Goal: Task Accomplishment & Management: Use online tool/utility

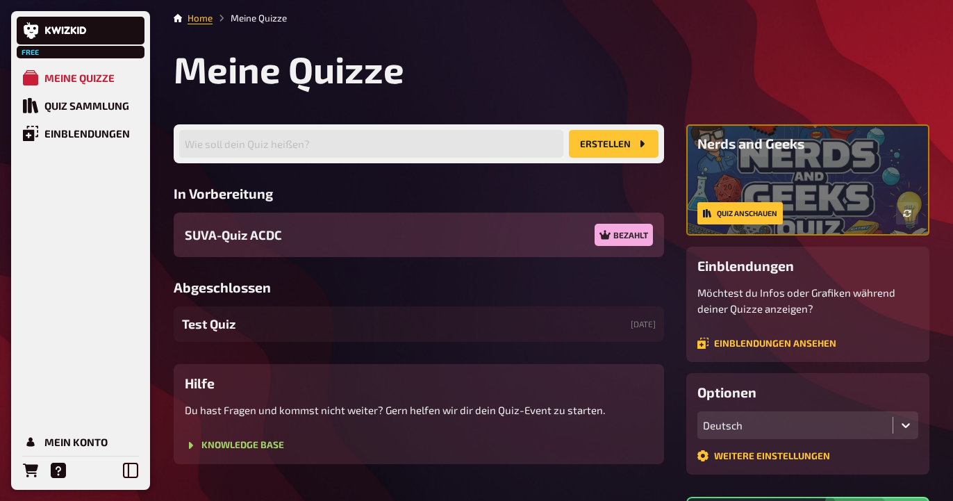
click at [313, 242] on div "SUVA-Quiz ACDC Bezahlt" at bounding box center [419, 235] width 491 height 44
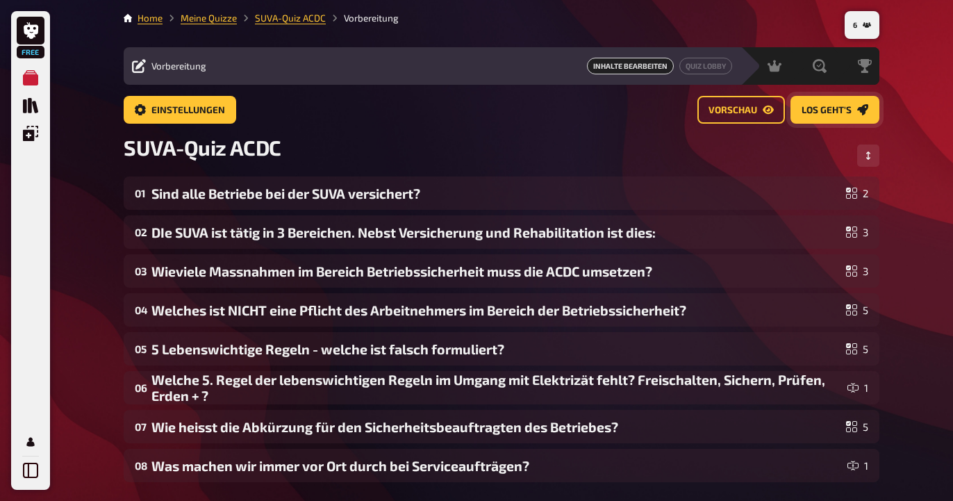
click at [833, 114] on span "Los geht's" at bounding box center [827, 111] width 50 height 10
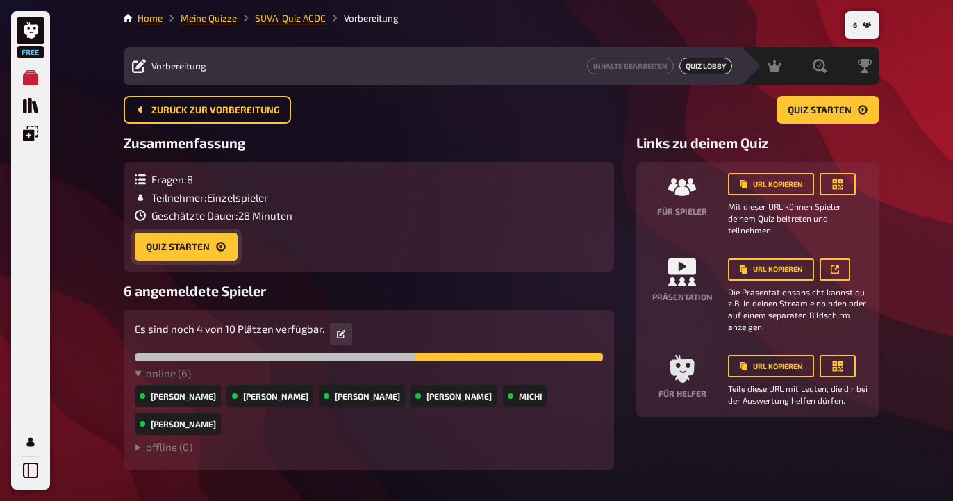
click at [165, 249] on button "Quiz starten" at bounding box center [186, 247] width 103 height 28
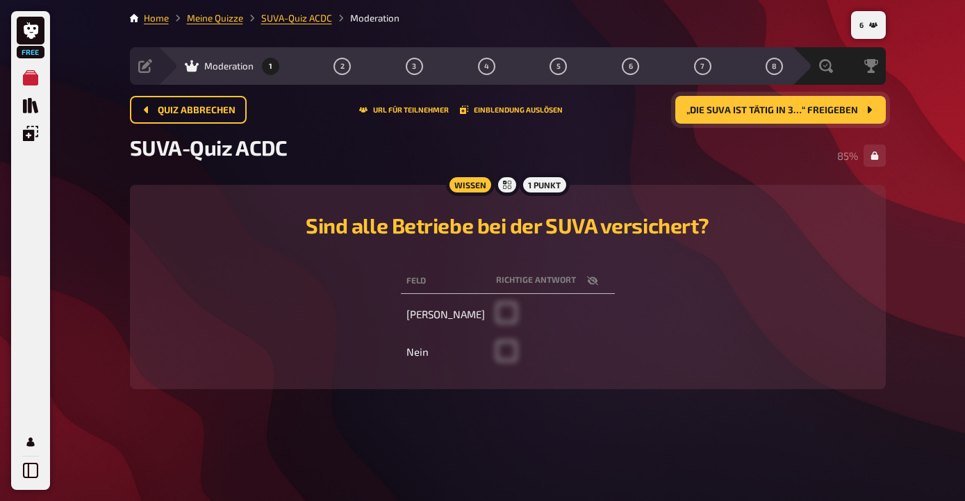
click at [798, 113] on span "„DIe SUVA ist tätig in 3…“ freigeben" at bounding box center [773, 111] width 172 height 10
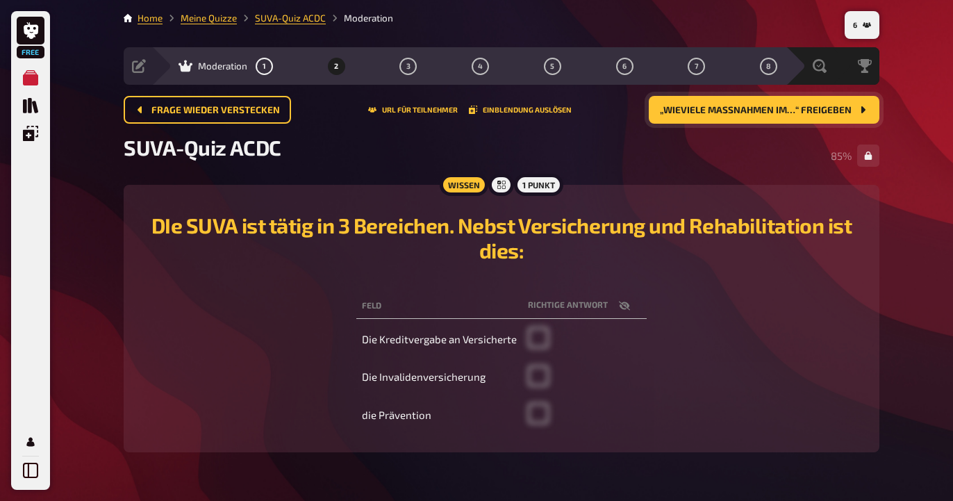
click at [747, 108] on span "„Wieviele Massnahmen im…“ freigeben" at bounding box center [756, 111] width 192 height 10
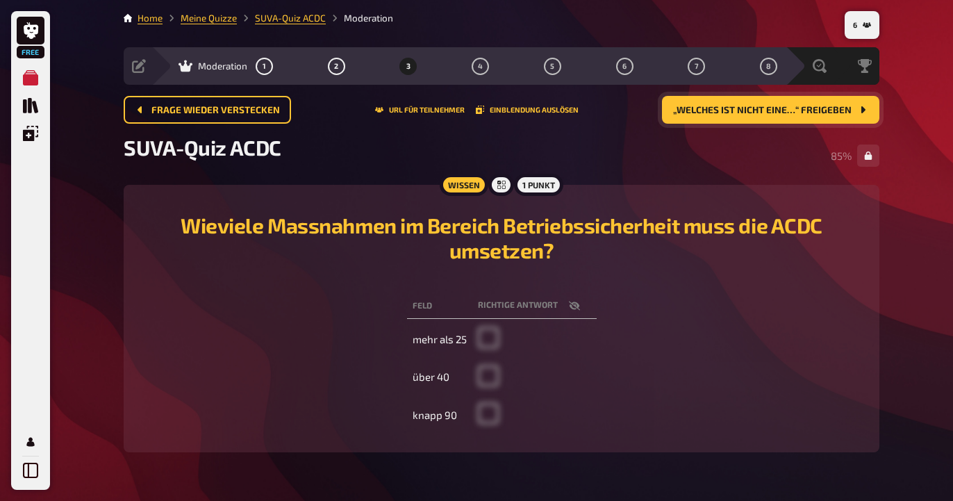
click at [768, 110] on span "„Welches ist NICHT eine…“ freigeben" at bounding box center [762, 111] width 179 height 10
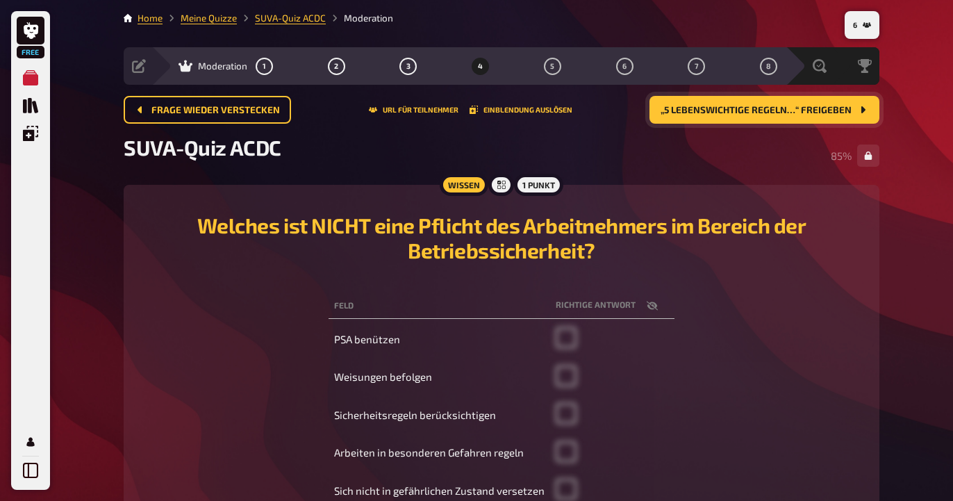
click at [737, 115] on span "„5 Lebenswichtige Regeln…“ freigeben" at bounding box center [756, 111] width 191 height 10
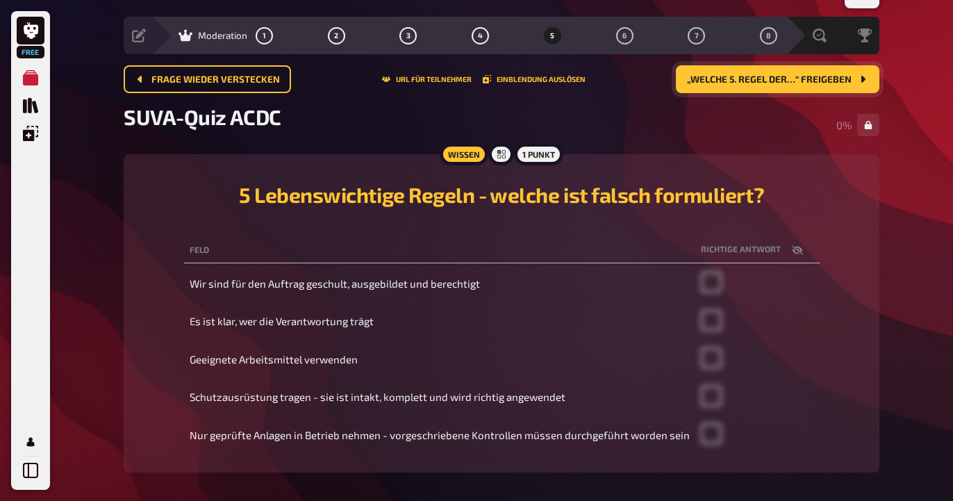
scroll to position [71, 0]
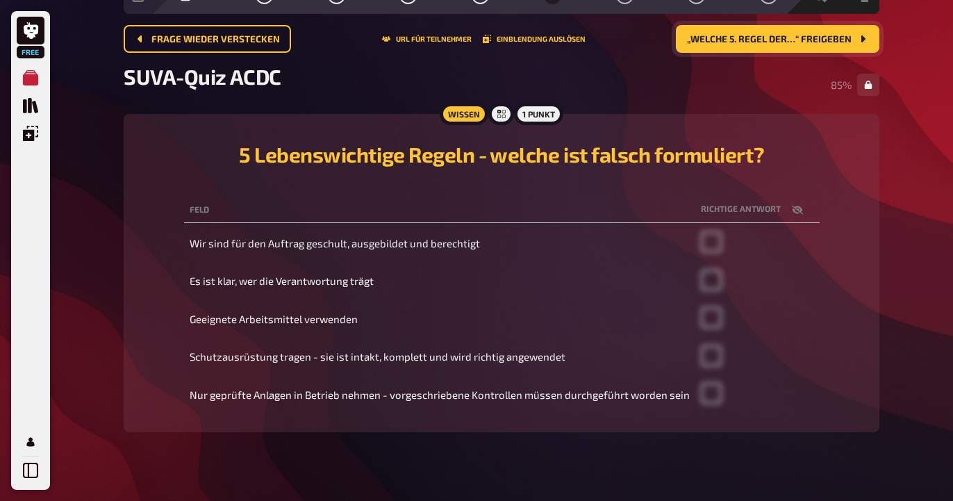
click at [760, 42] on span "„Welche 5. Regel der…“ freigeben" at bounding box center [769, 40] width 165 height 10
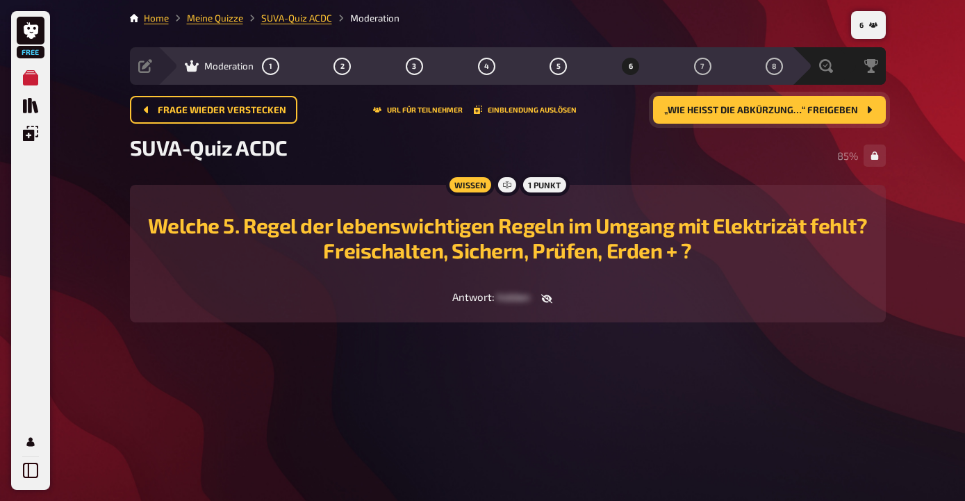
click at [763, 110] on span "„Wie heisst die Abkürzung…“ freigeben" at bounding box center [761, 111] width 194 height 10
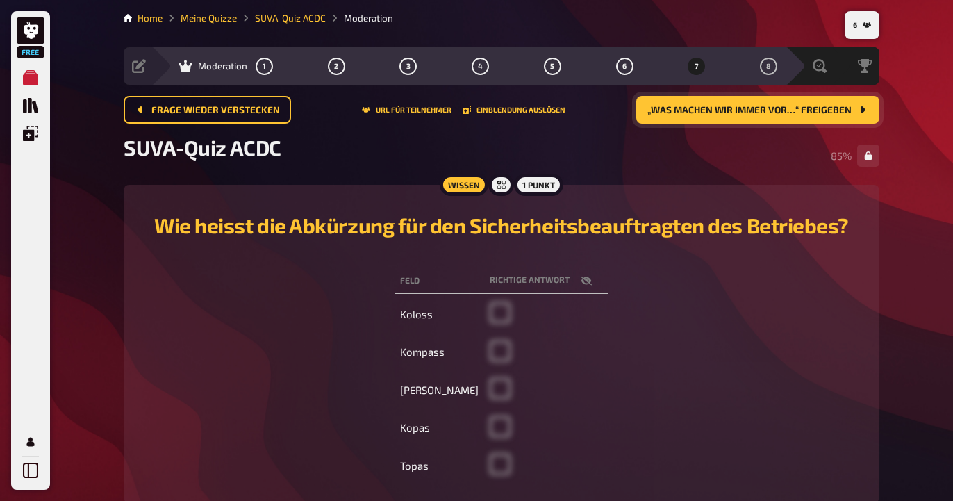
click at [764, 115] on span "„Was machen wir immer vor…“ freigeben" at bounding box center [750, 111] width 204 height 10
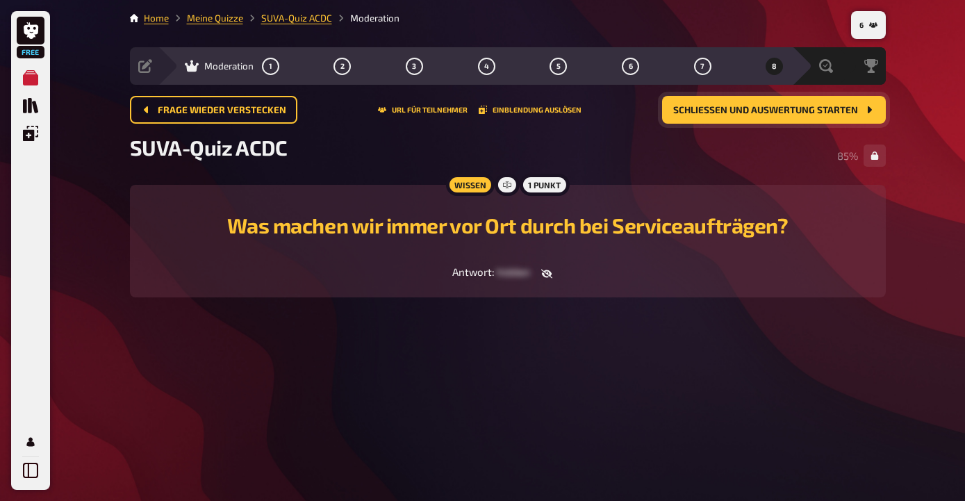
click at [780, 110] on span "Schließen und Auswertung starten" at bounding box center [765, 111] width 185 height 10
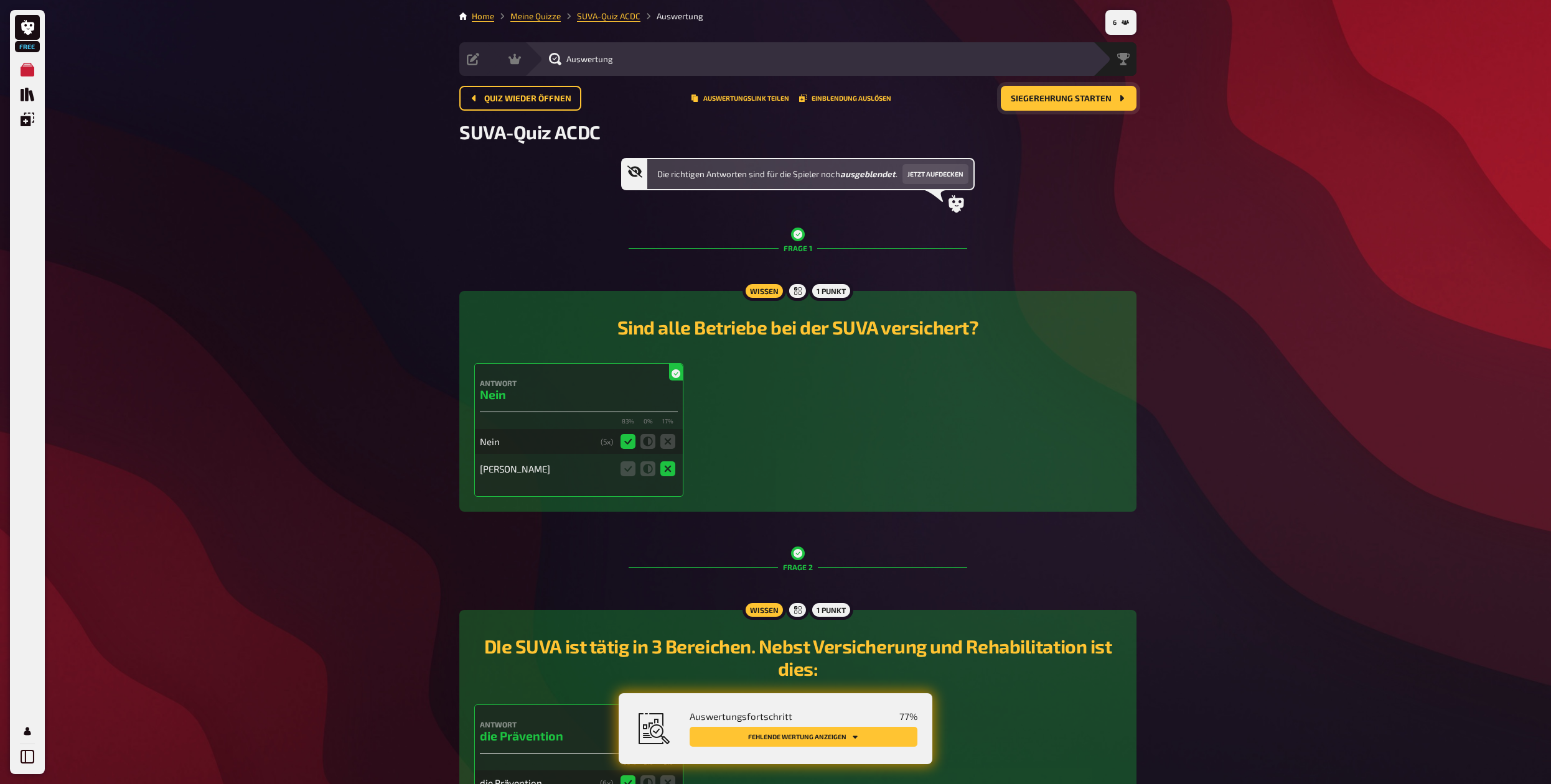
click at [853, 98] on span "Siegerehrung starten" at bounding box center [1061, 99] width 101 height 9
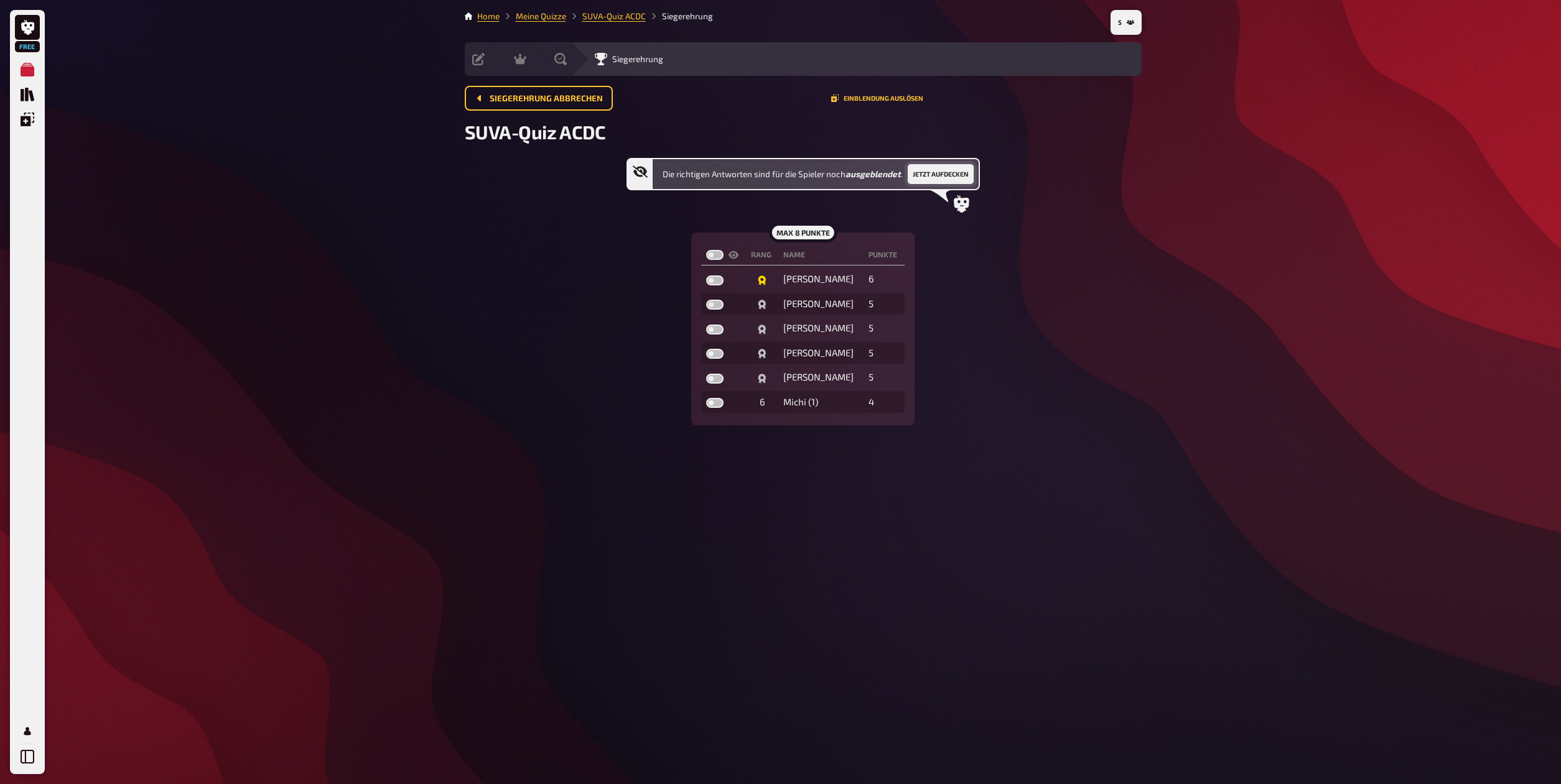
click at [853, 173] on button "Jetzt aufdecken" at bounding box center [941, 174] width 66 height 20
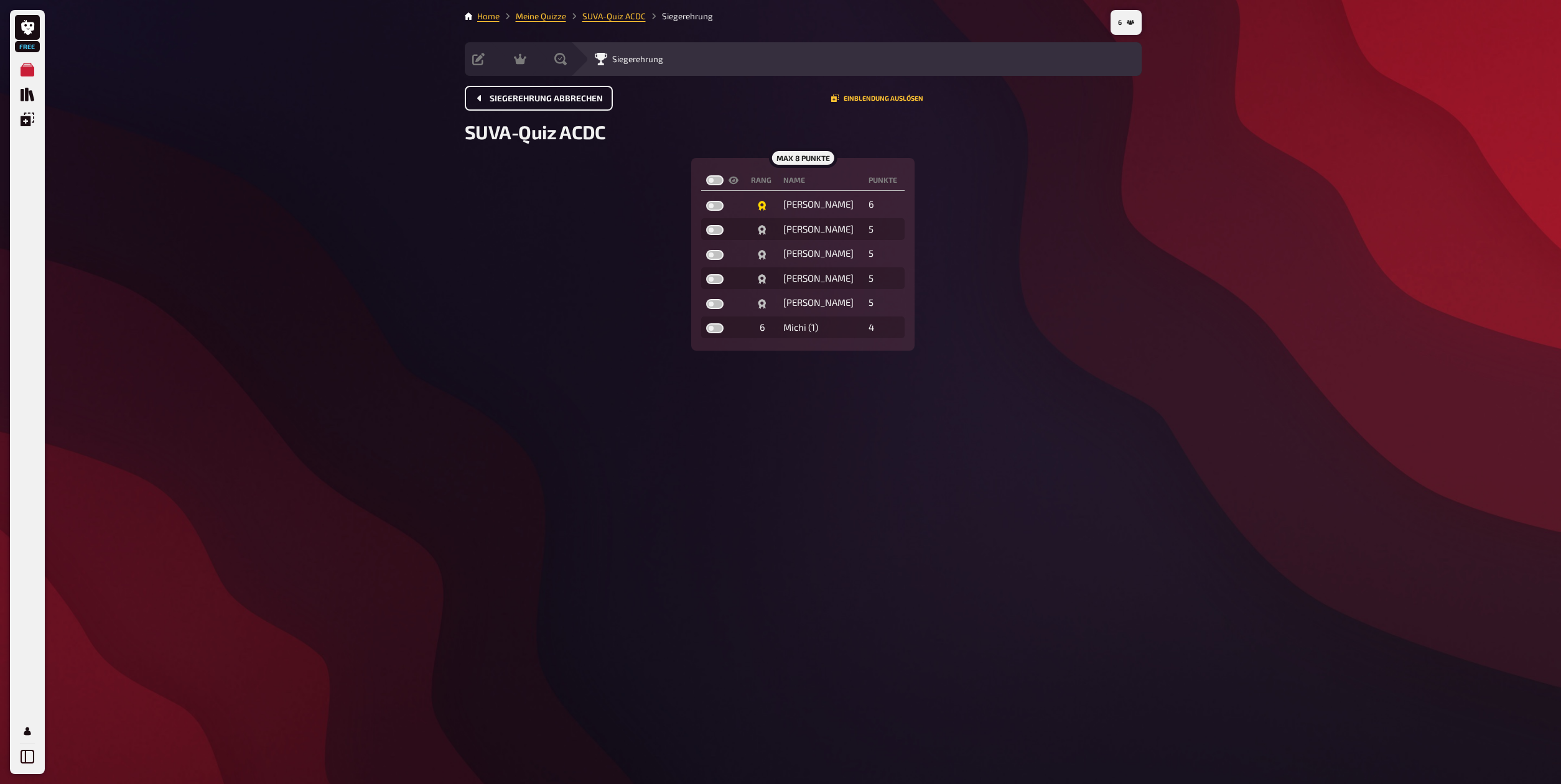
click at [552, 98] on span "Siegerehrung abbrechen" at bounding box center [546, 99] width 113 height 9
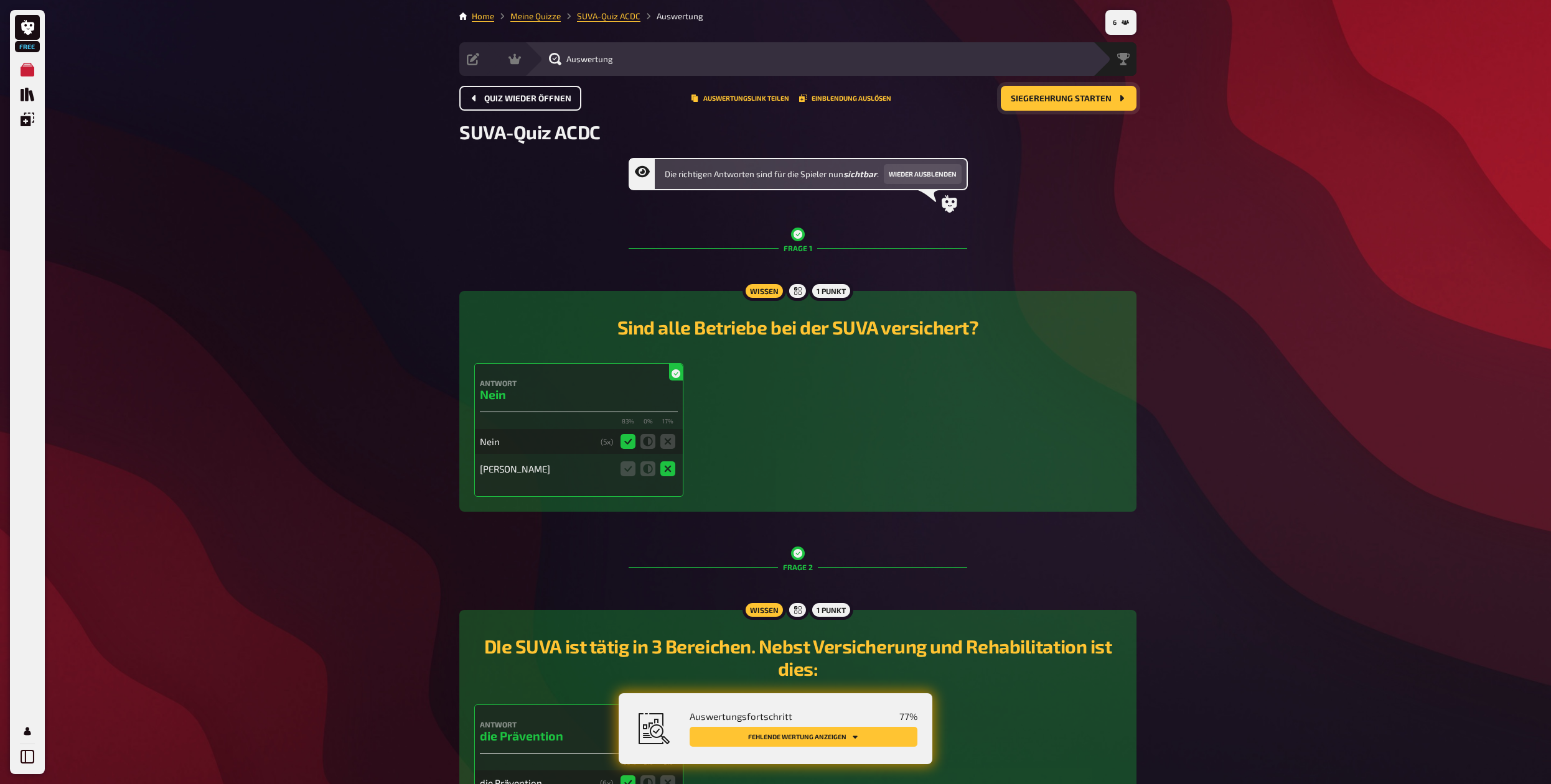
click at [853, 101] on span "Siegerehrung starten" at bounding box center [1061, 99] width 101 height 9
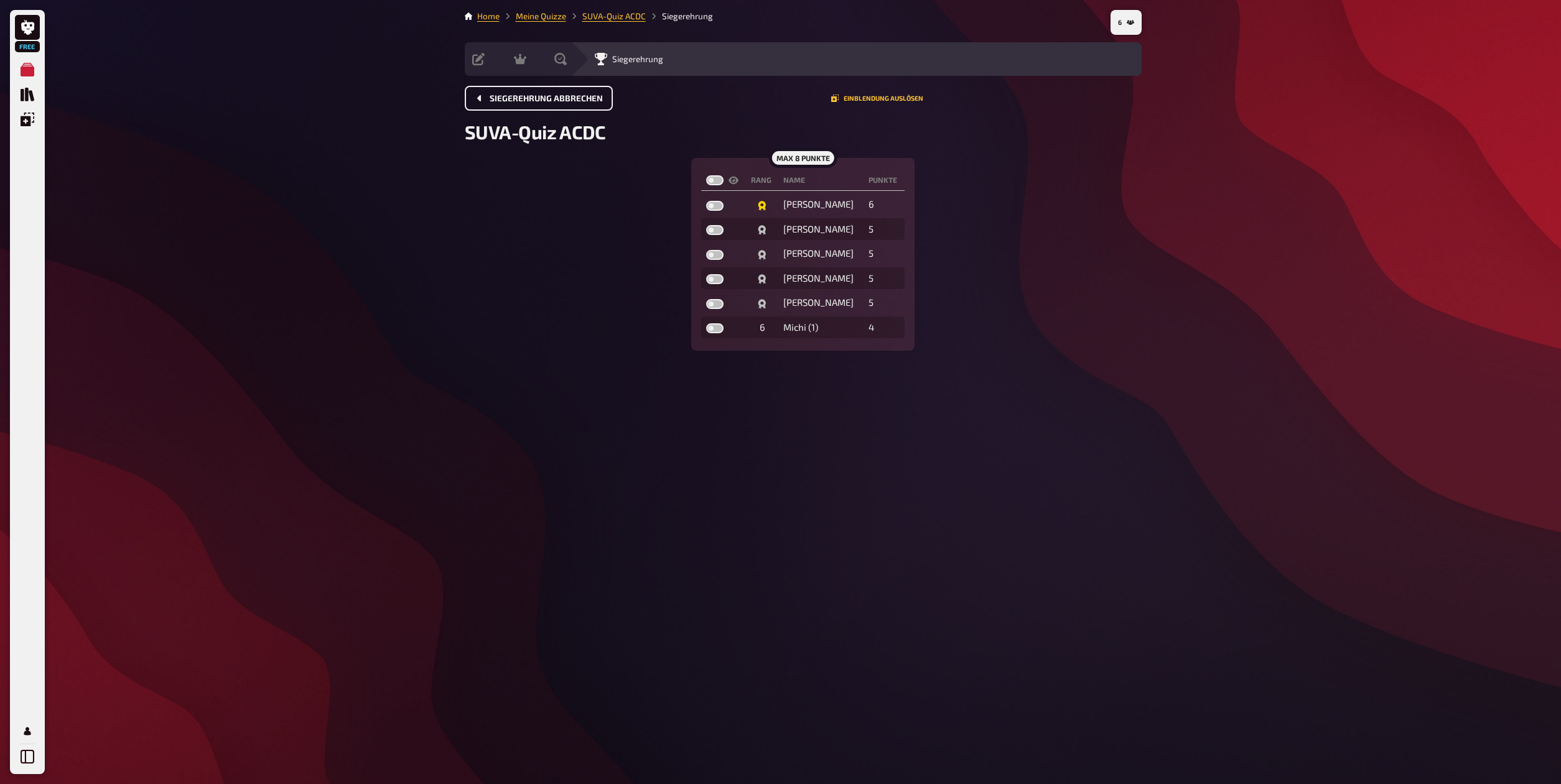
click at [539, 105] on button "Siegerehrung abbrechen" at bounding box center [538, 98] width 148 height 25
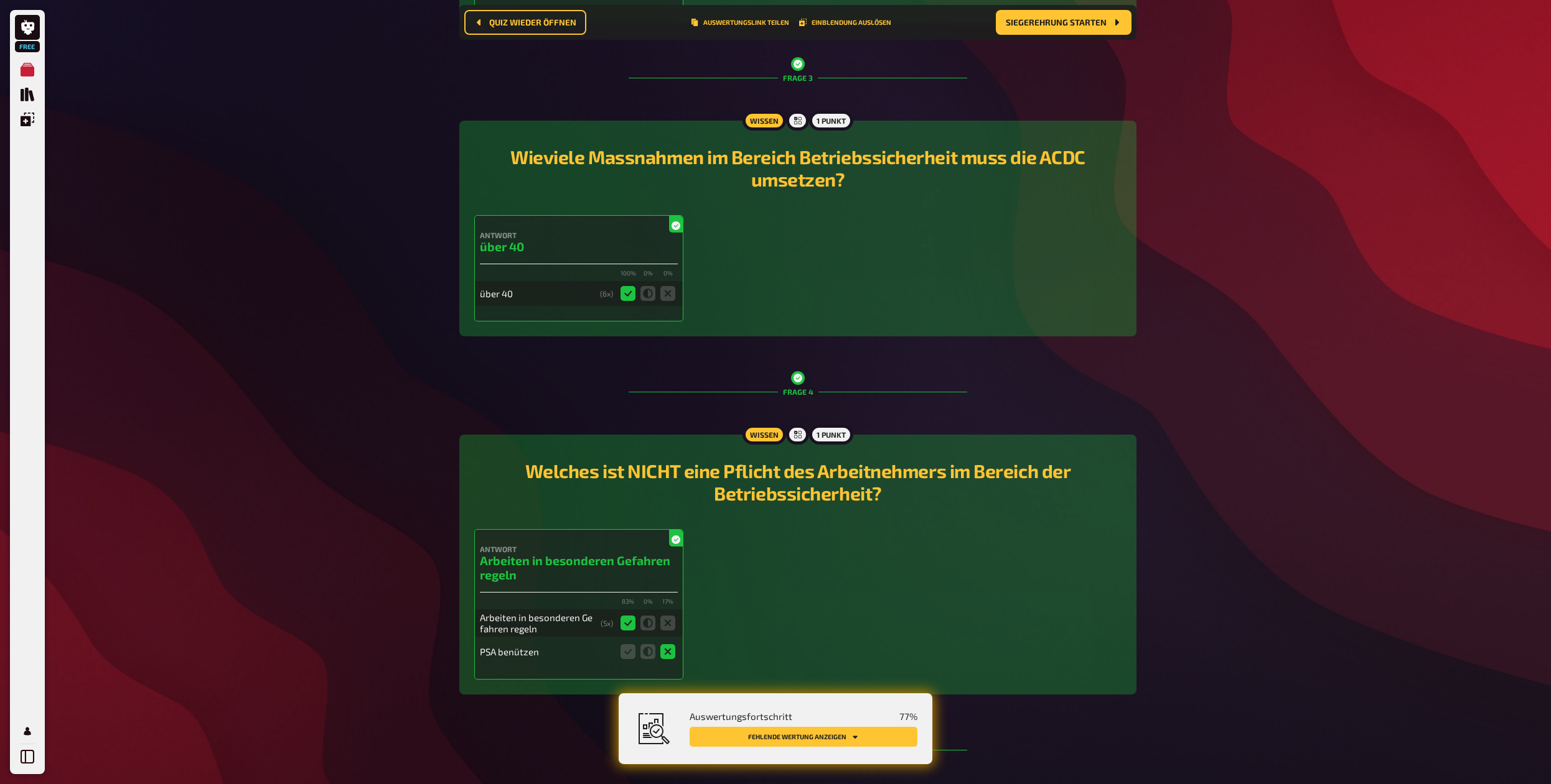
scroll to position [835, 0]
